Goal: Browse casually: Explore the website without a specific task or goal

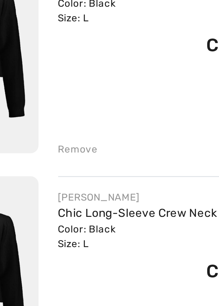
scroll to position [193, 0]
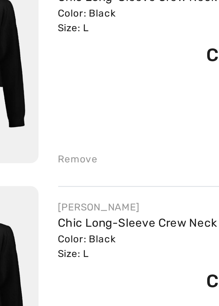
click at [69, 171] on div "Remove" at bounding box center [72, 173] width 16 height 6
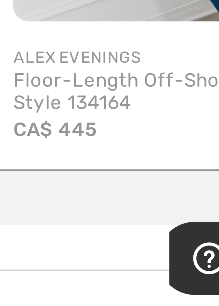
scroll to position [0, 0]
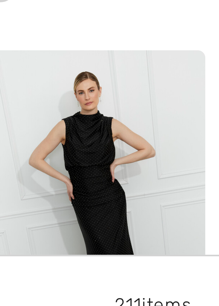
scroll to position [1432, 0]
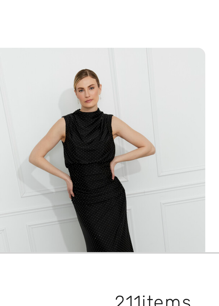
click at [27, 273] on img at bounding box center [33, 277] width 45 height 68
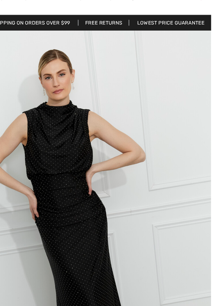
scroll to position [25, 0]
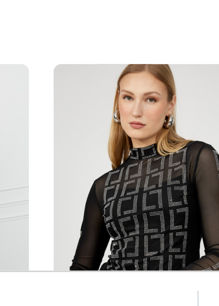
scroll to position [1432, 0]
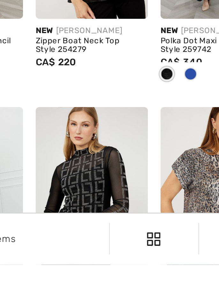
click at [72, 281] on img at bounding box center [84, 277] width 45 height 68
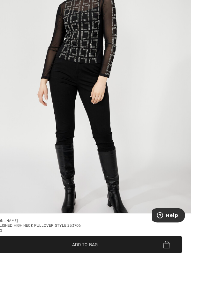
scroll to position [8, 0]
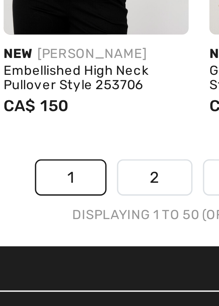
scroll to position [1561, 0]
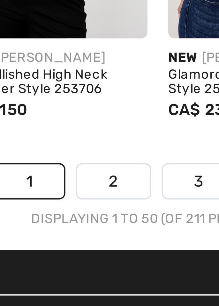
click at [96, 217] on link "2" at bounding box center [99, 216] width 18 height 8
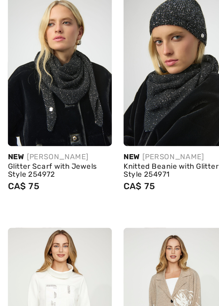
scroll to position [1436, 0]
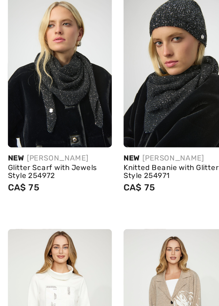
click at [70, 187] on img at bounding box center [84, 169] width 45 height 68
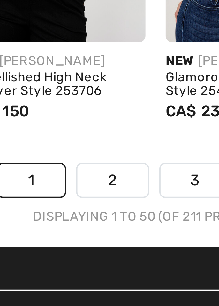
click at [97, 217] on link "2" at bounding box center [99, 216] width 18 height 8
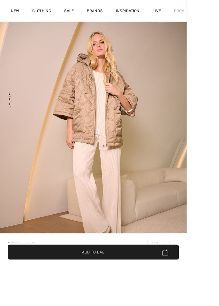
scroll to position [41, 0]
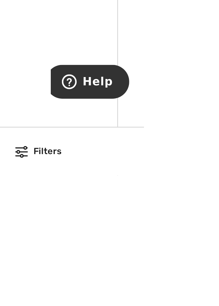
scroll to position [299, 0]
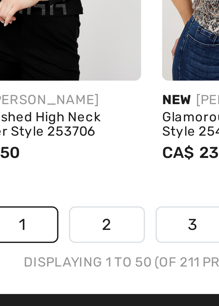
scroll to position [1561, 0]
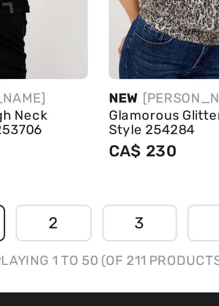
click at [120, 215] on link "3" at bounding box center [120, 216] width 18 height 8
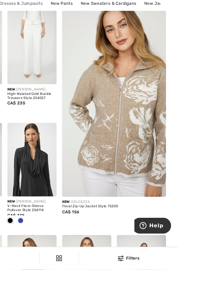
scroll to position [10, 0]
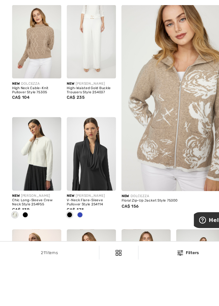
click at [21, 253] on div "Chic Long-Sleeve Crew Neck Style 254955" at bounding box center [33, 249] width 45 height 7
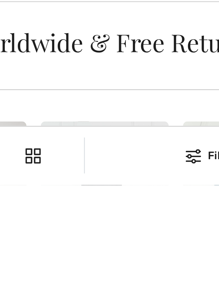
scroll to position [1184, 0]
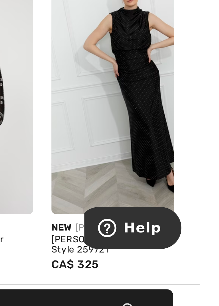
click at [187, 228] on img at bounding box center [196, 216] width 59 height 89
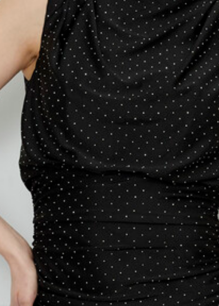
scroll to position [47, 0]
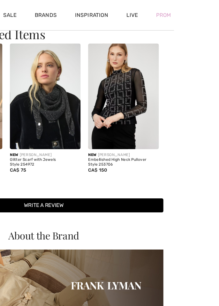
scroll to position [0, 124]
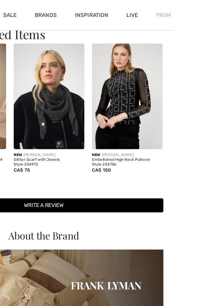
click at [163, 100] on img at bounding box center [179, 81] width 59 height 89
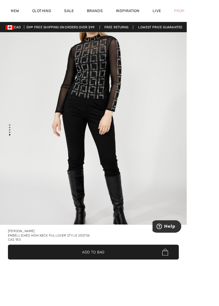
scroll to position [1435, 0]
